Goal: Task Accomplishment & Management: Manage account settings

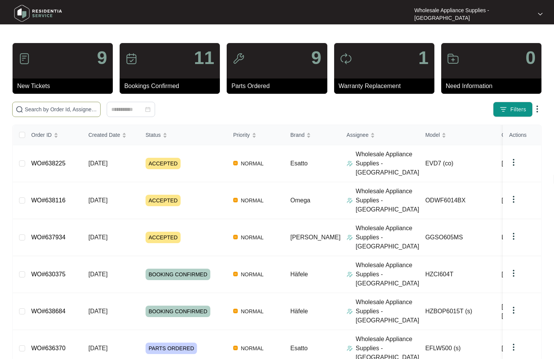
click at [61, 109] on input "text" at bounding box center [61, 109] width 72 height 8
paste input "ODWF6014BX"
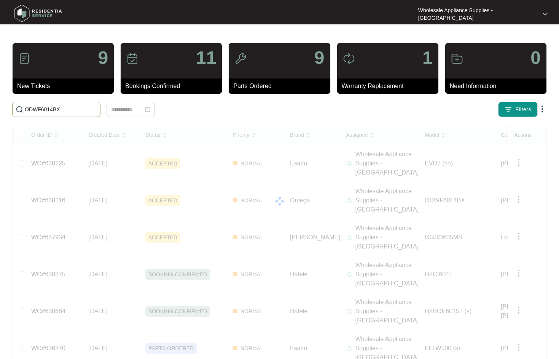
type input "ODWF6014BX"
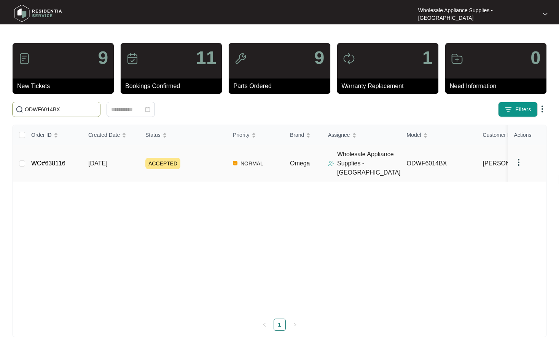
click at [93, 160] on span "[DATE]" at bounding box center [97, 163] width 19 height 6
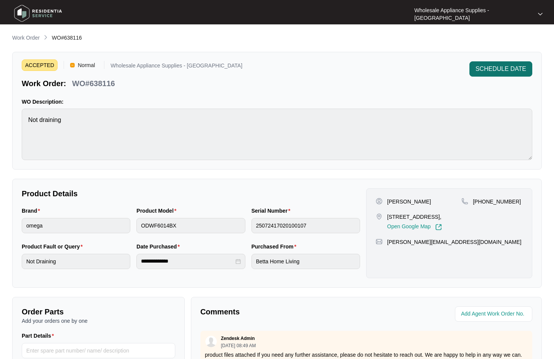
click at [491, 62] on button "SCHEDULE DATE" at bounding box center [500, 68] width 63 height 15
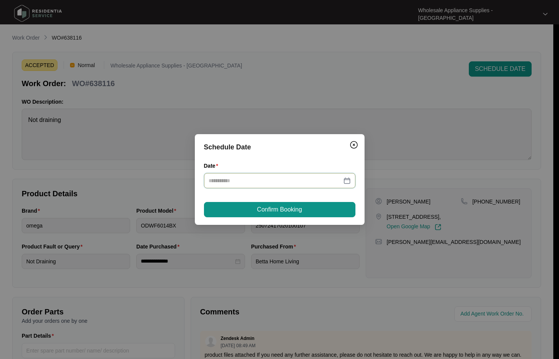
click at [294, 182] on input "Date" at bounding box center [275, 180] width 133 height 8
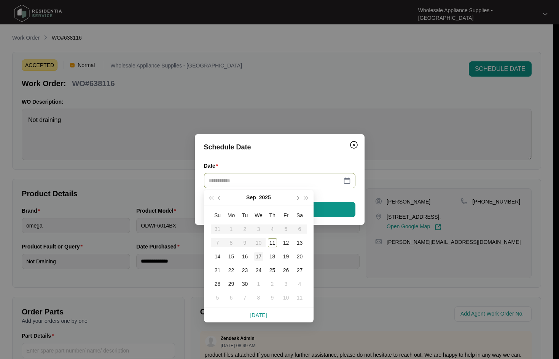
type input "**********"
click at [261, 254] on div "17" at bounding box center [258, 256] width 9 height 9
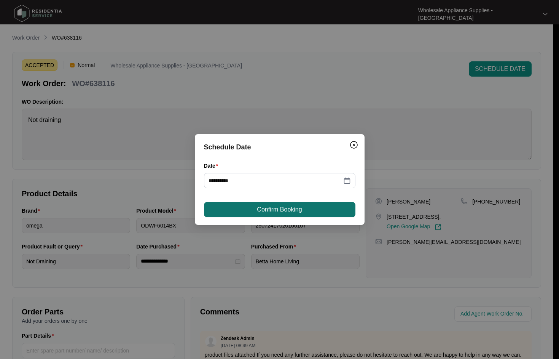
click at [346, 208] on button "Confirm Booking" at bounding box center [280, 209] width 152 height 15
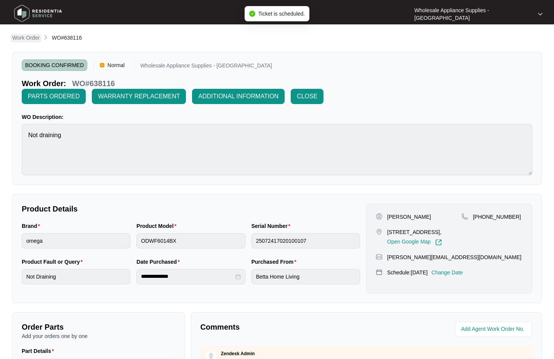
click at [32, 37] on p "Work Order" at bounding box center [25, 38] width 27 height 8
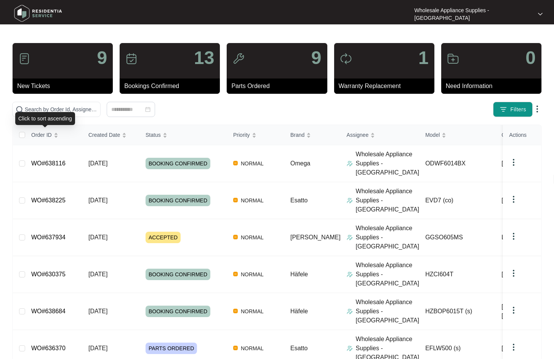
click at [62, 112] on div "Click to sort ascending" at bounding box center [45, 118] width 60 height 13
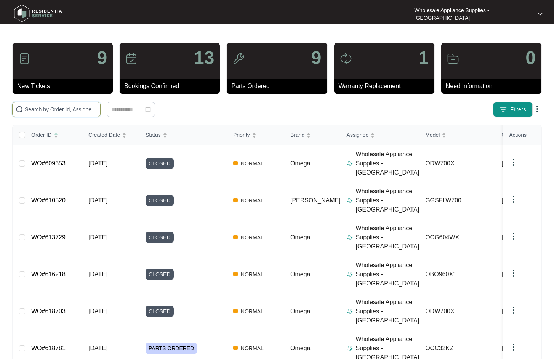
click at [61, 109] on input "text" at bounding box center [61, 109] width 72 height 8
paste input "GGSO605MS"
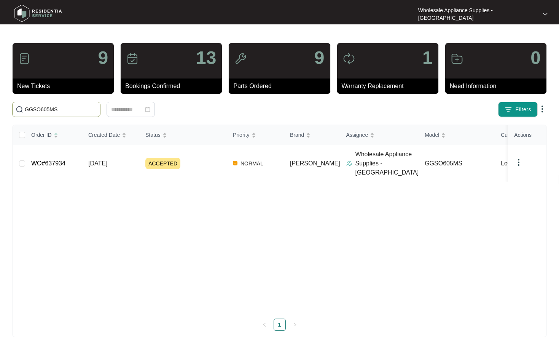
type input "GGSO605MS"
click at [98, 160] on span "[DATE]" at bounding box center [97, 163] width 19 height 6
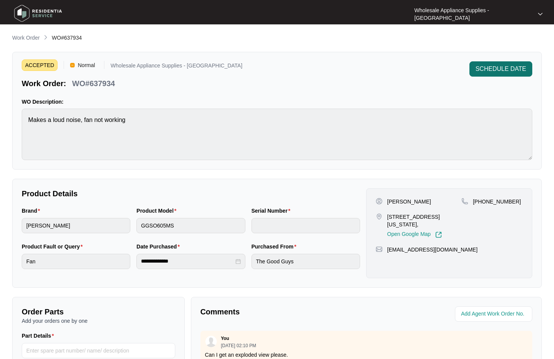
click at [490, 67] on span "SCHEDULE DATE" at bounding box center [500, 68] width 51 height 9
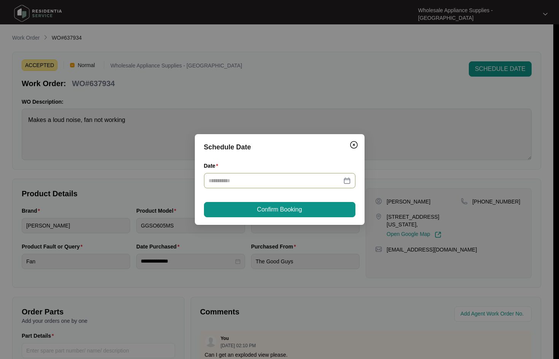
click at [343, 183] on div at bounding box center [280, 180] width 142 height 8
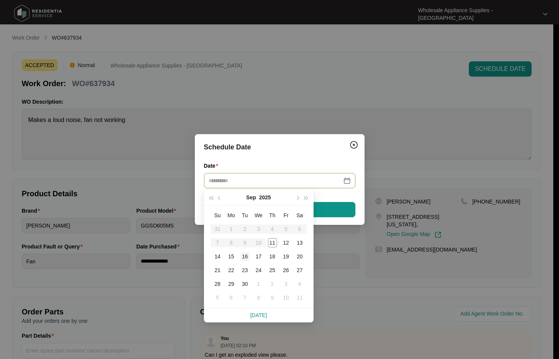
type input "**********"
click at [244, 257] on div "16" at bounding box center [245, 256] width 9 height 9
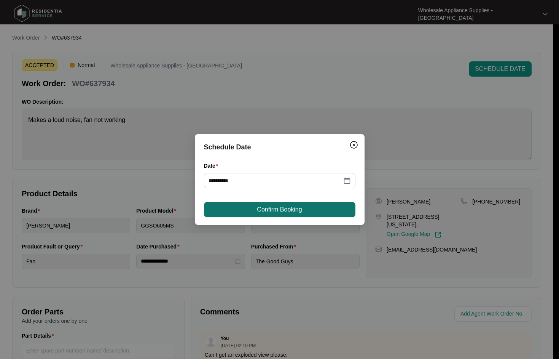
click at [279, 209] on span "Confirm Booking" at bounding box center [279, 209] width 45 height 9
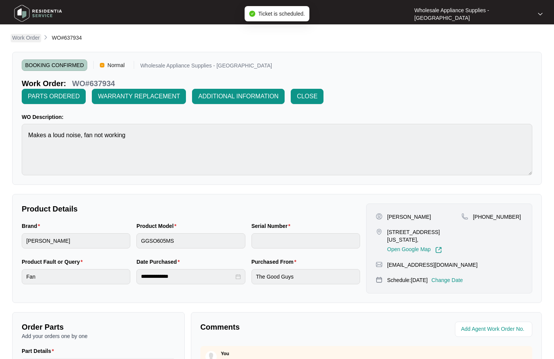
click at [26, 35] on p "Work Order" at bounding box center [25, 38] width 27 height 8
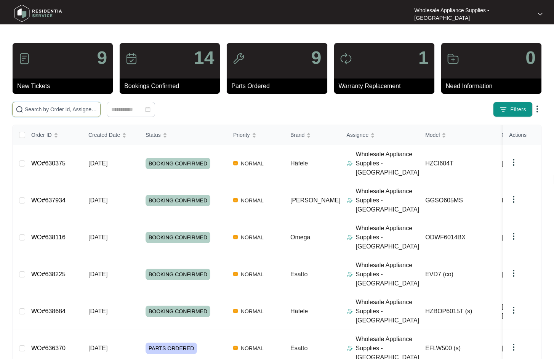
click at [46, 112] on input "text" at bounding box center [61, 109] width 72 height 8
paste input "HZCI604T"
type input "HZCI604T"
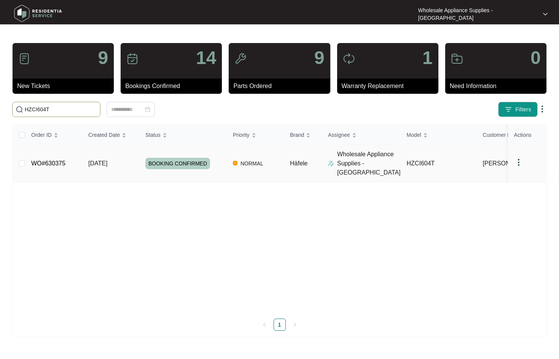
click at [100, 160] on span "[DATE]" at bounding box center [97, 163] width 19 height 6
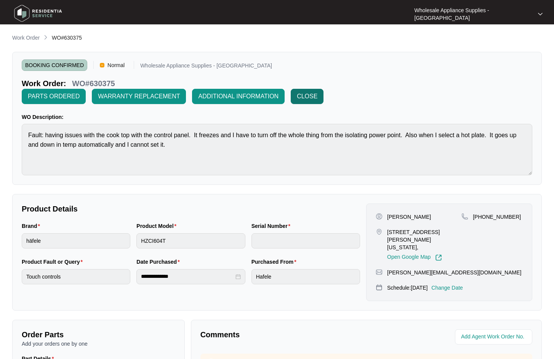
click at [309, 99] on span "CLOSE" at bounding box center [307, 96] width 21 height 9
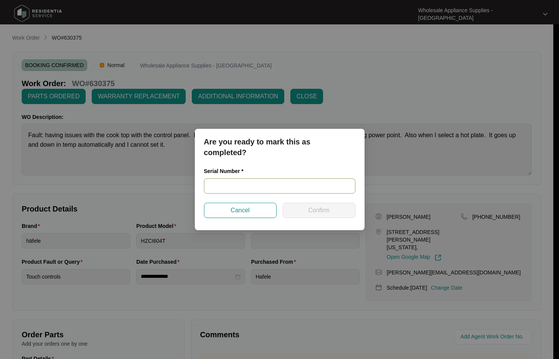
click at [260, 186] on input "text" at bounding box center [280, 185] width 152 height 15
paste input "027677100088664190121"
type input "027677100088664190121"
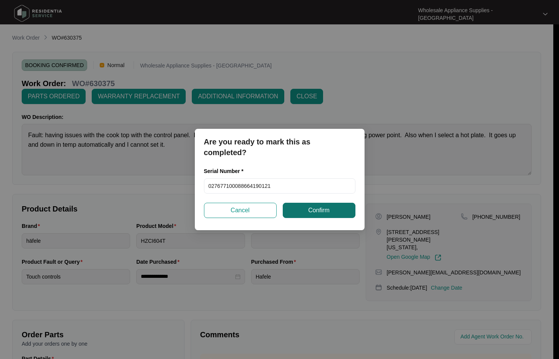
click at [299, 215] on button "Confirm" at bounding box center [319, 210] width 73 height 15
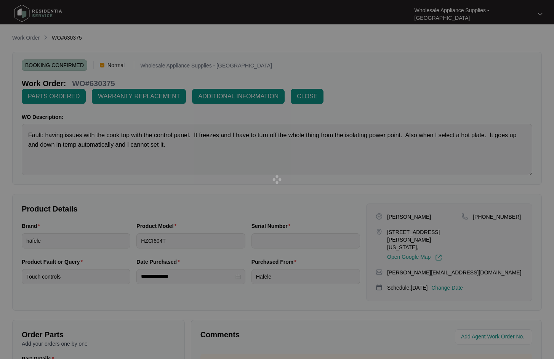
type input "027677100088664190121"
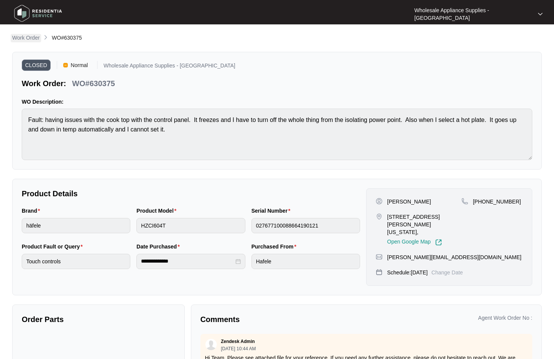
click at [30, 38] on p "Work Order" at bounding box center [25, 38] width 27 height 8
